Goal: Task Accomplishment & Management: Manage account settings

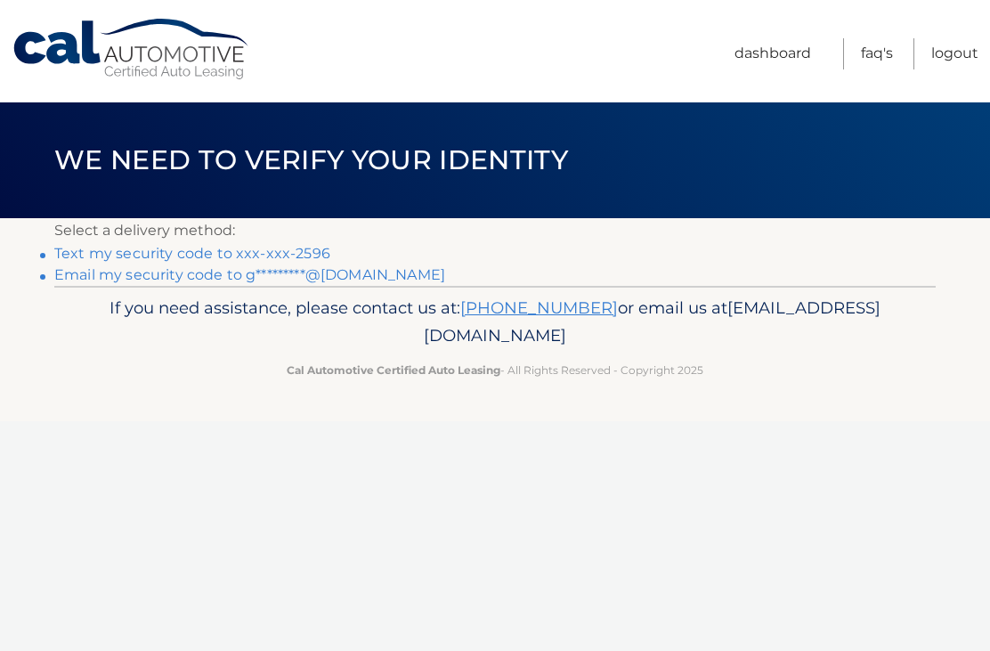
click at [78, 254] on link "Text my security code to xxx-xxx-2596" at bounding box center [192, 253] width 276 height 17
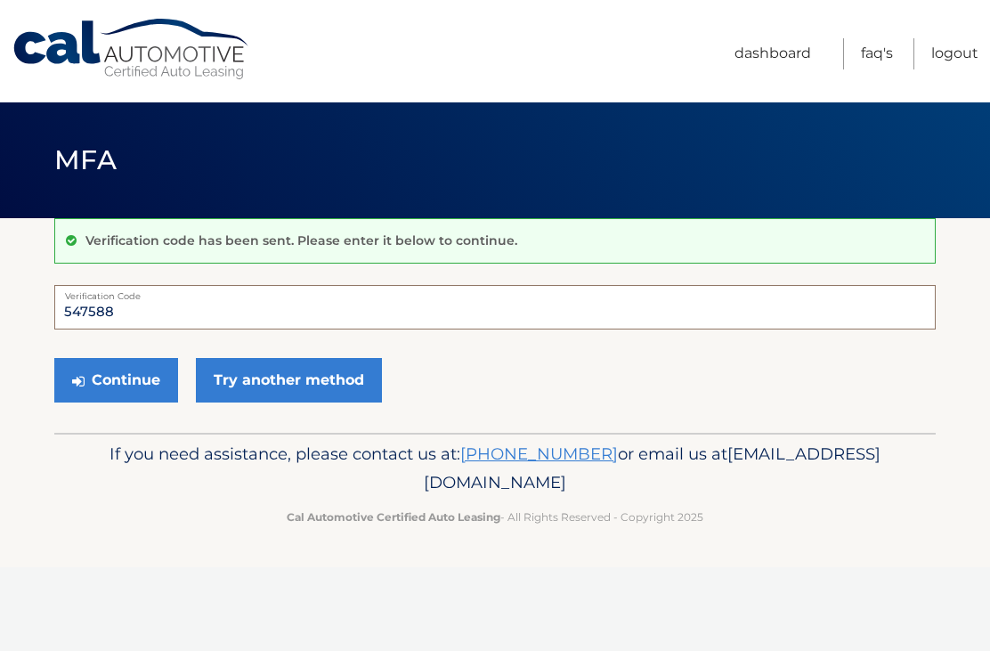
type input "547588"
click at [114, 382] on button "Continue" at bounding box center [116, 380] width 124 height 45
click at [137, 369] on button "Continue" at bounding box center [116, 380] width 124 height 45
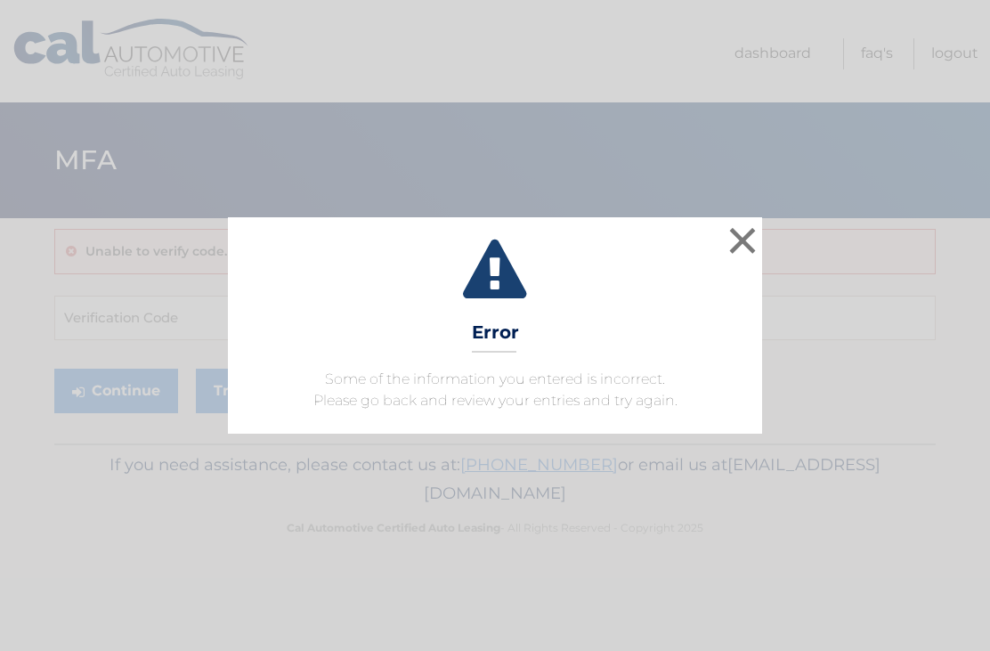
click at [732, 235] on button "×" at bounding box center [743, 241] width 36 height 36
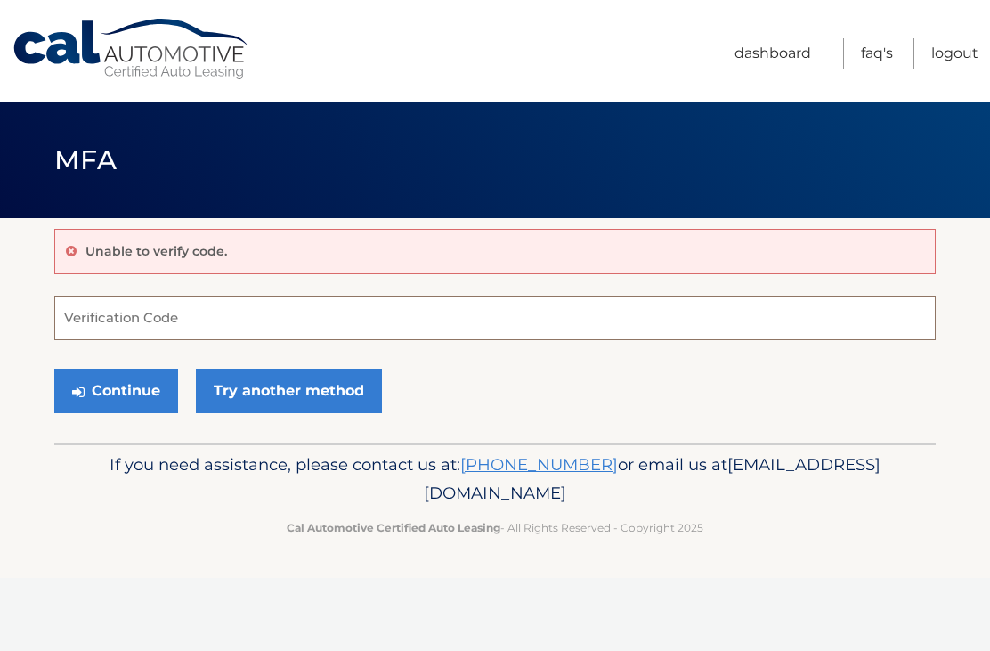
click at [178, 314] on input "Verification Code" at bounding box center [495, 318] width 882 height 45
type input "547588"
click at [121, 384] on button "Continue" at bounding box center [116, 391] width 124 height 45
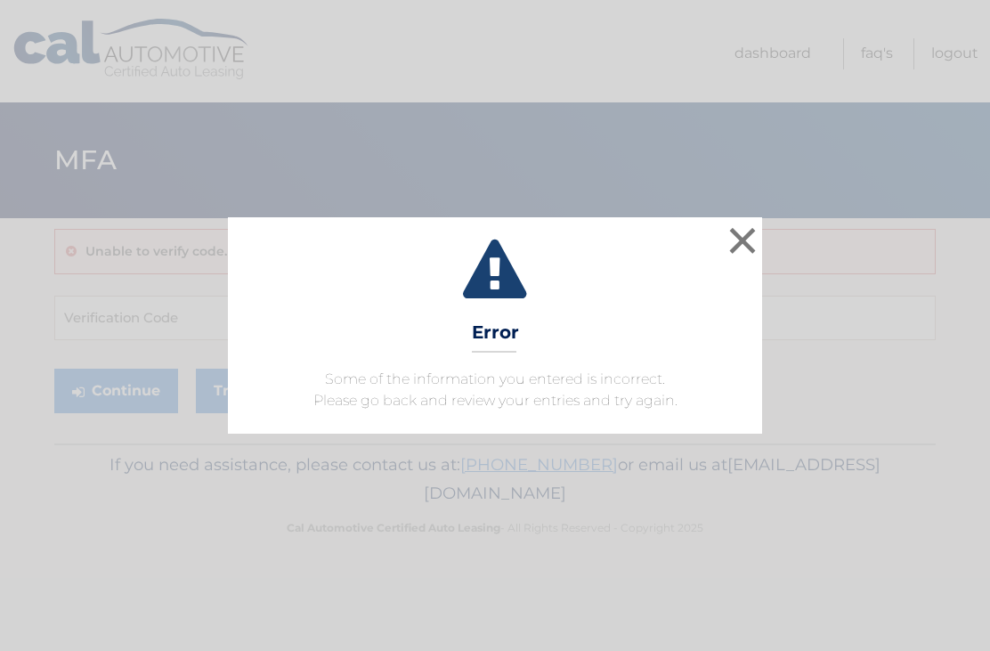
click at [737, 248] on button "×" at bounding box center [743, 241] width 36 height 36
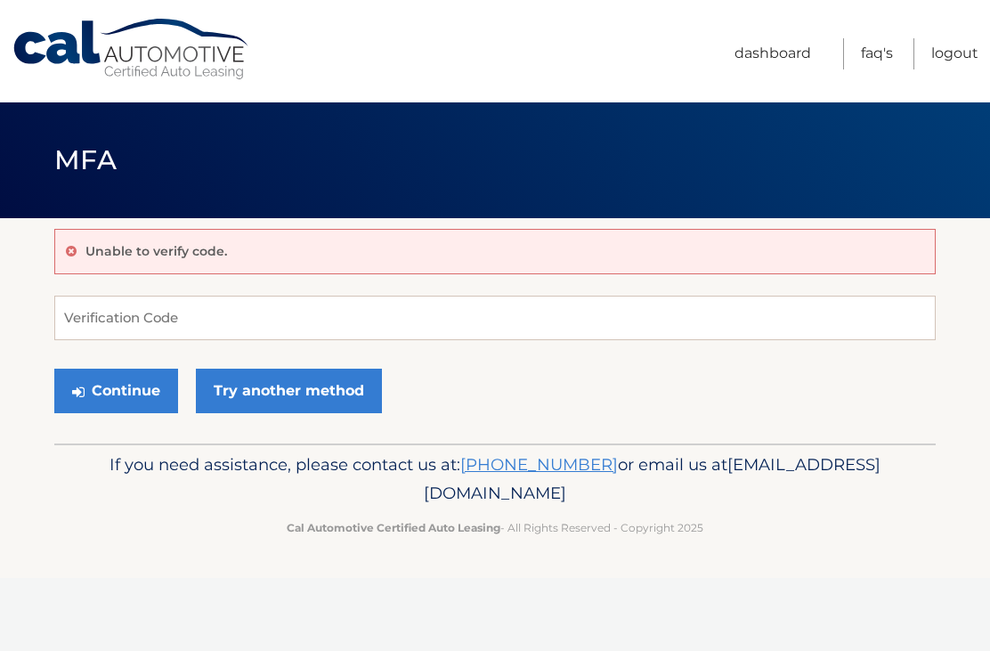
click at [338, 397] on link "Try another method" at bounding box center [289, 391] width 186 height 45
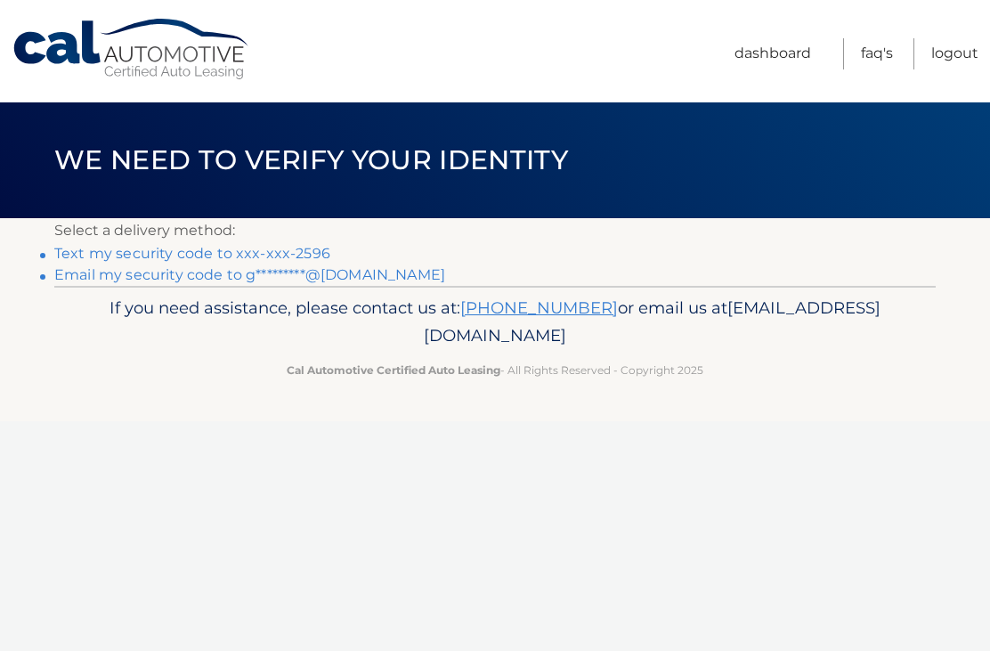
click at [190, 273] on link "Email my security code to g*********@[DOMAIN_NAME]" at bounding box center [249, 274] width 391 height 17
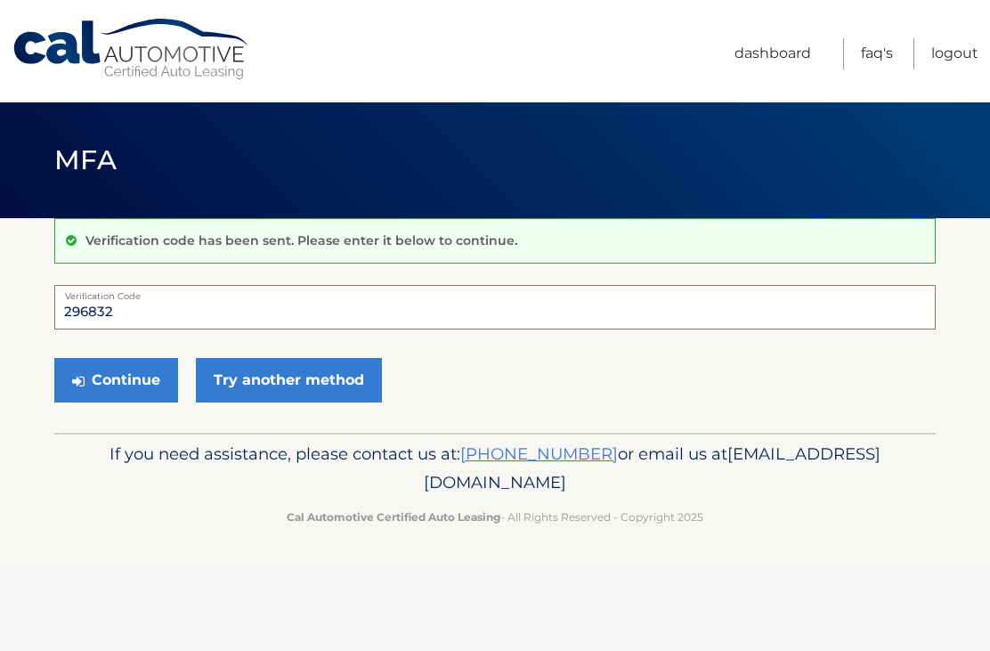
type input "296832"
click at [126, 383] on button "Continue" at bounding box center [116, 380] width 124 height 45
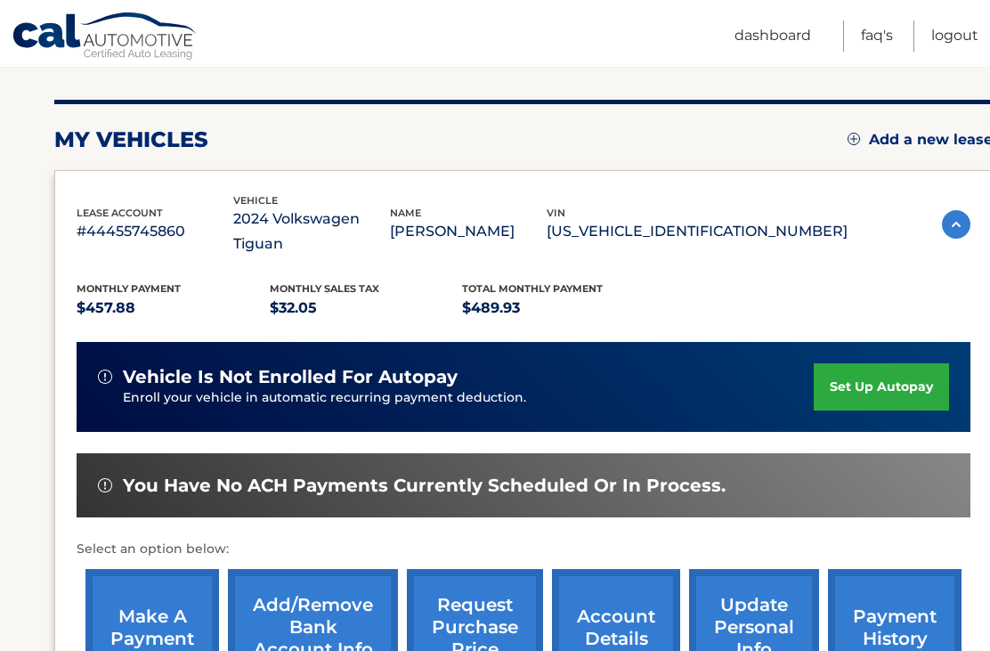
scroll to position [367, 0]
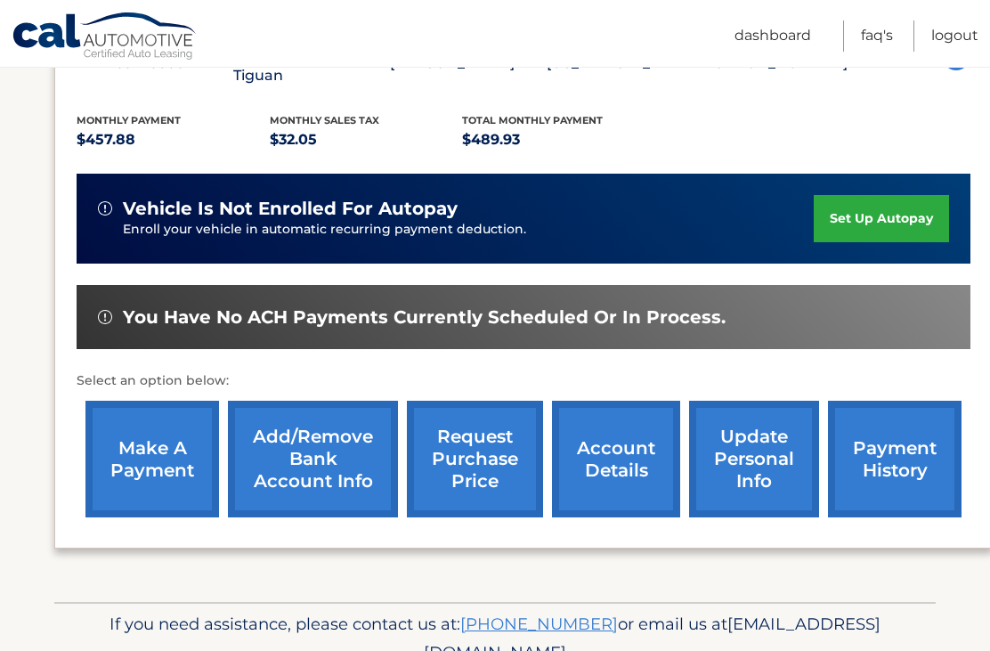
click at [185, 448] on link "make a payment" at bounding box center [153, 459] width 134 height 117
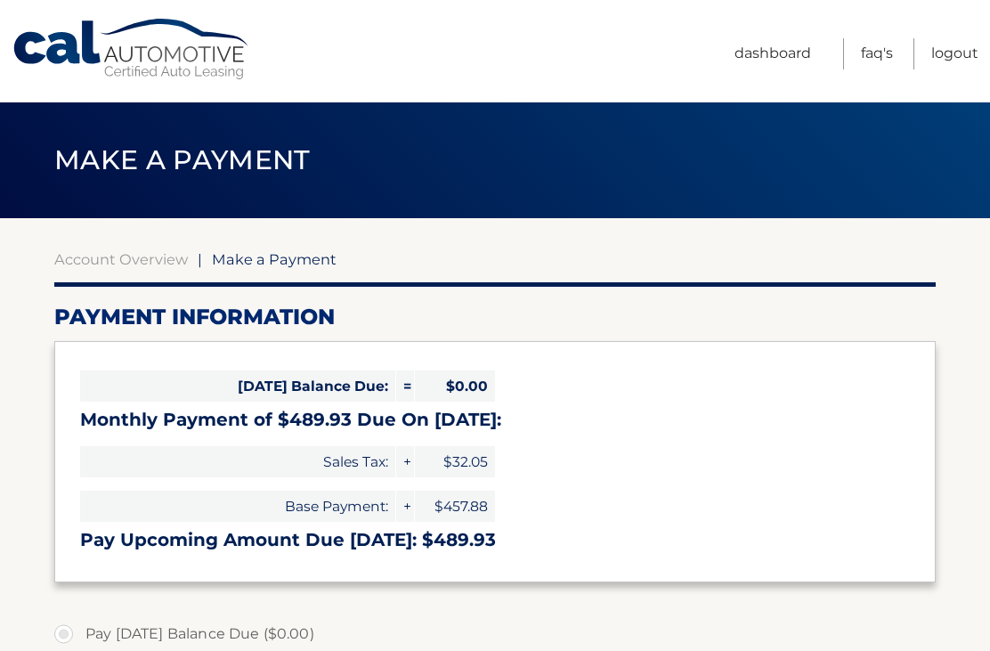
select select "MzIzYjQzMTItZTE2NC00MjVkLWExZjItYWIyZWEwMzkwZjIx"
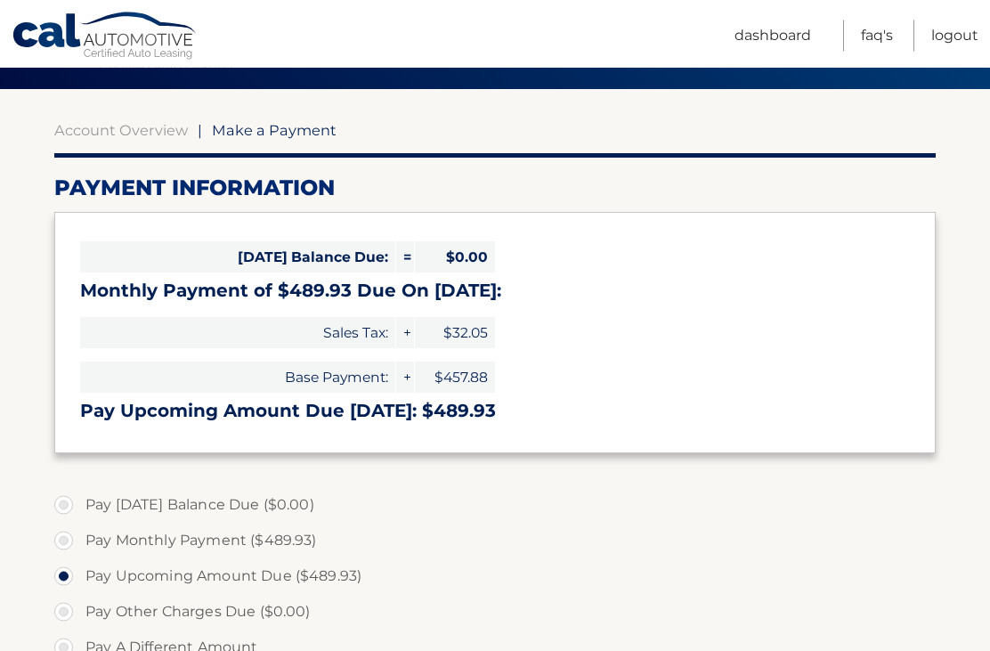
scroll to position [136, 0]
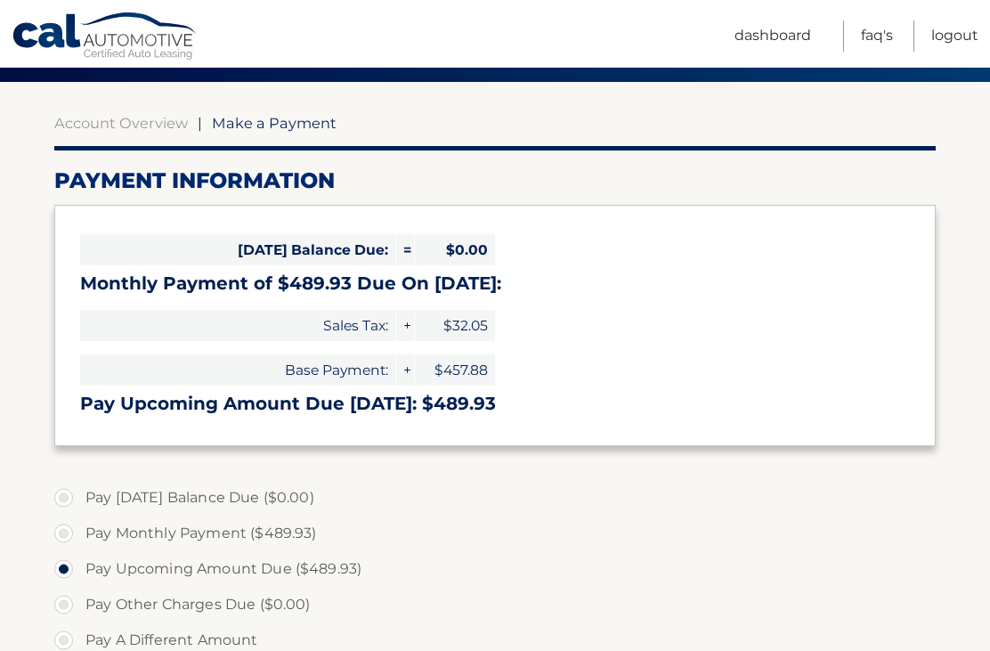
click at [969, 47] on link "Logout" at bounding box center [955, 35] width 47 height 31
